Goal: Check status: Check status

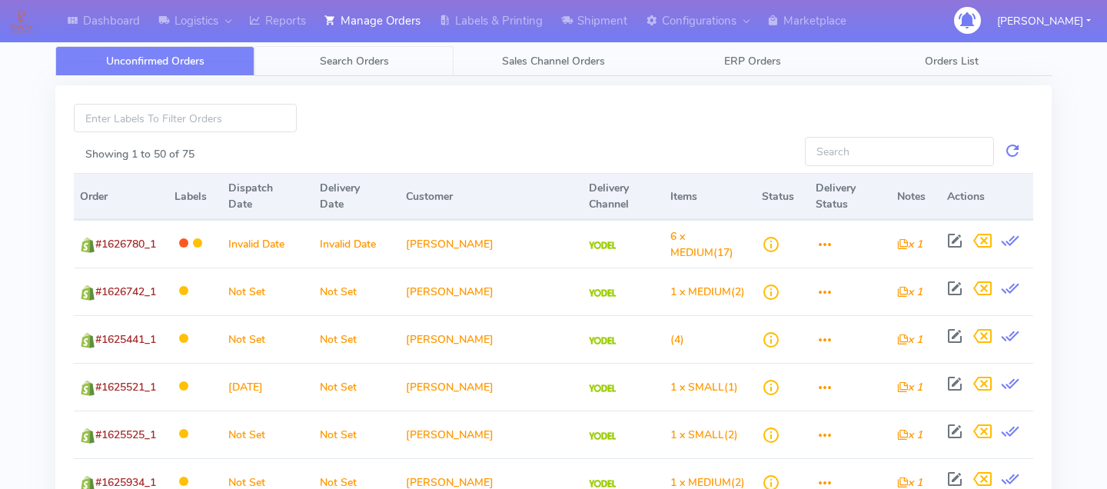
click at [348, 68] on link "Search Orders" at bounding box center [354, 61] width 199 height 30
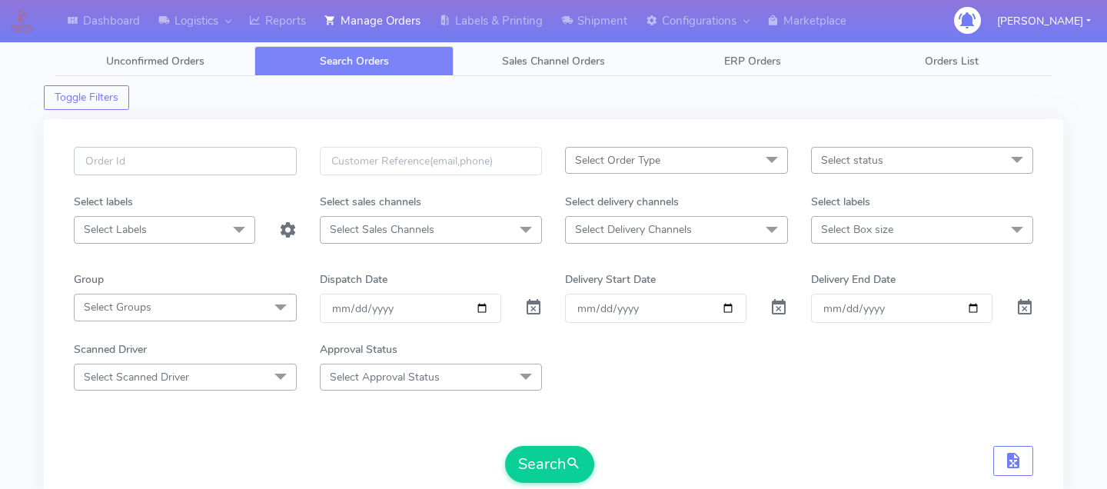
click at [195, 170] on input "text" at bounding box center [185, 161] width 223 height 28
paste input "1628292"
type input "1628292"
click at [537, 311] on span at bounding box center [533, 311] width 18 height 15
click at [548, 463] on button "Search" at bounding box center [549, 464] width 89 height 37
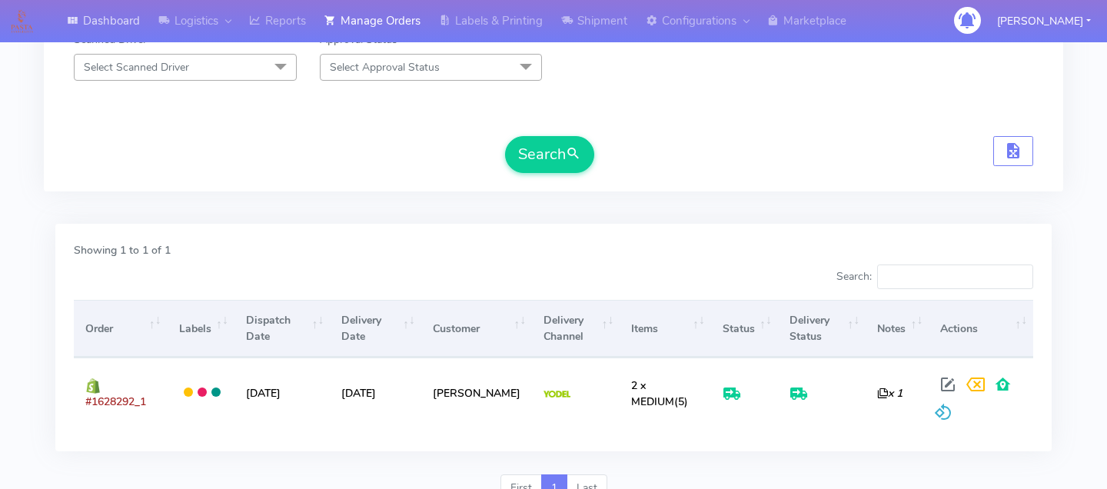
scroll to position [319, 0]
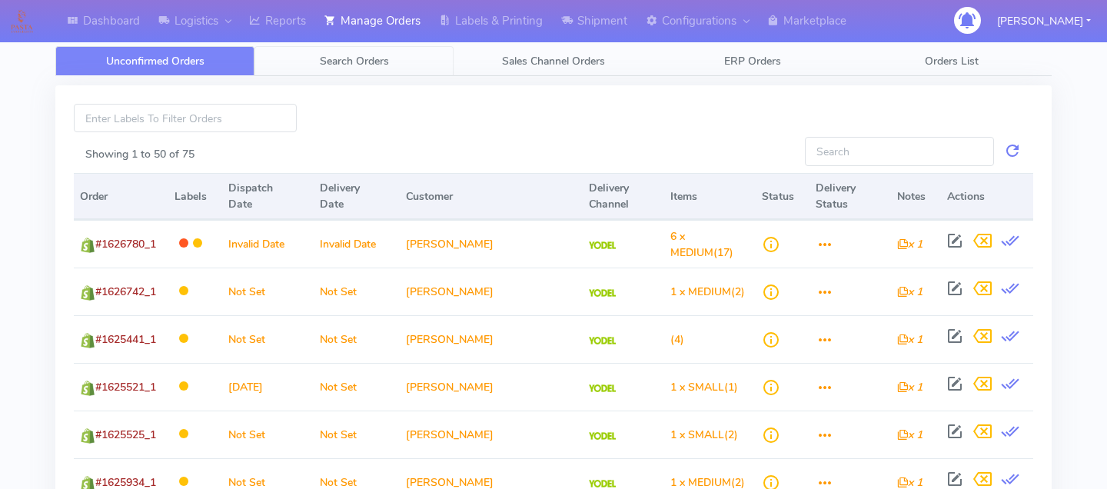
click at [377, 68] on link "Search Orders" at bounding box center [354, 61] width 199 height 30
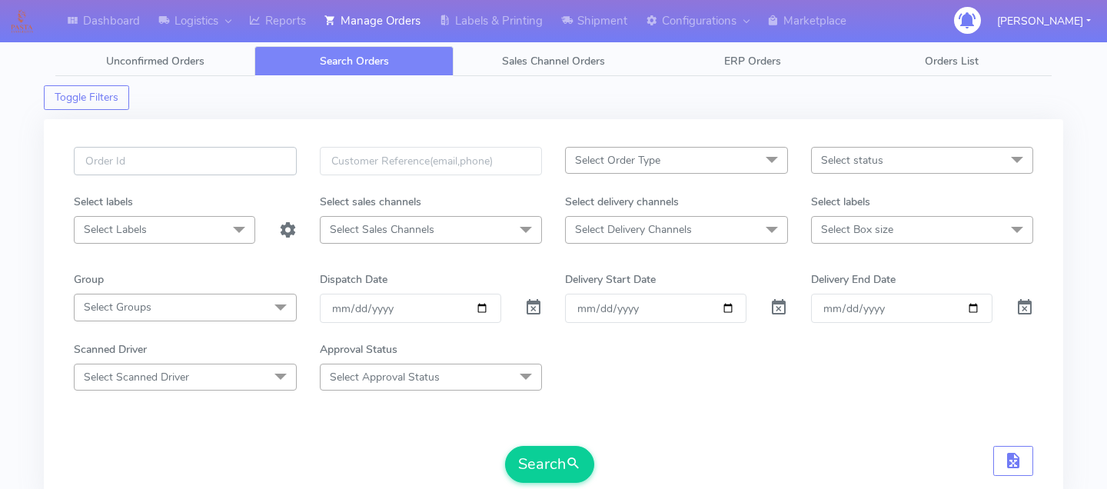
click at [239, 164] on input "text" at bounding box center [185, 161] width 223 height 28
paste input "1628200"
type input "1628200"
click at [540, 305] on span at bounding box center [533, 311] width 18 height 15
click at [535, 461] on button "Search" at bounding box center [549, 464] width 89 height 37
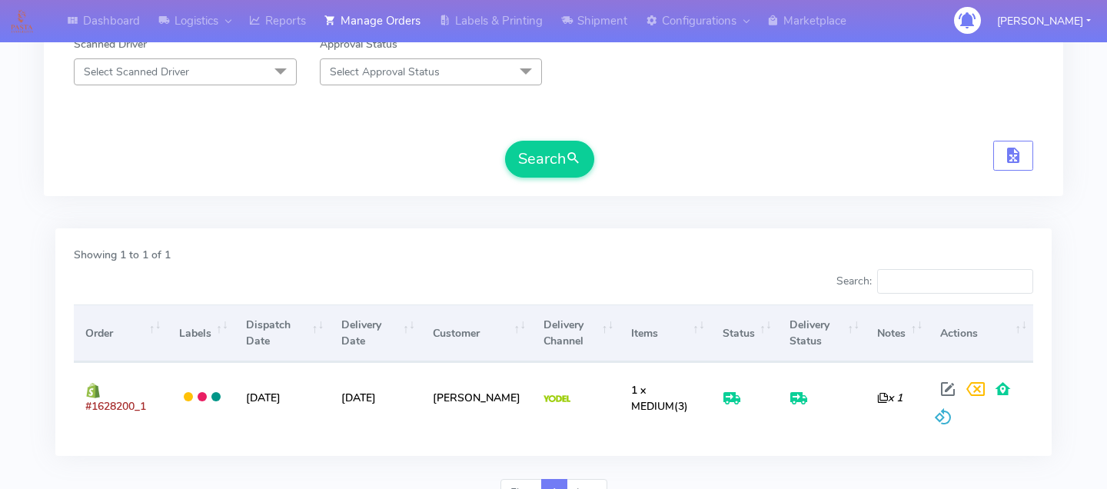
scroll to position [348, 0]
